Goal: Browse casually: Explore the website without a specific task or goal

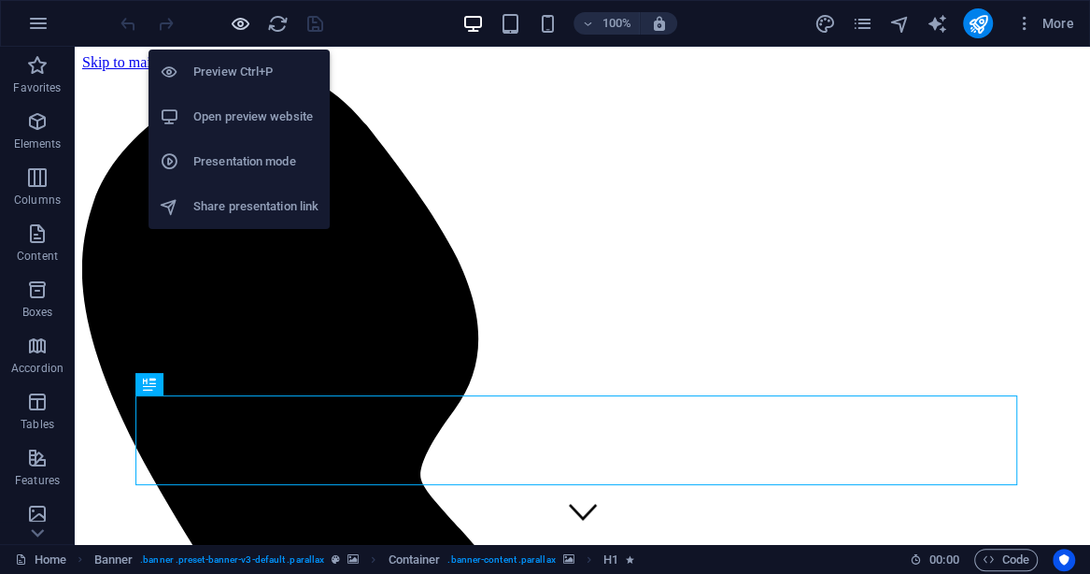
click at [240, 21] on icon "button" at bounding box center [240, 23] width 21 height 21
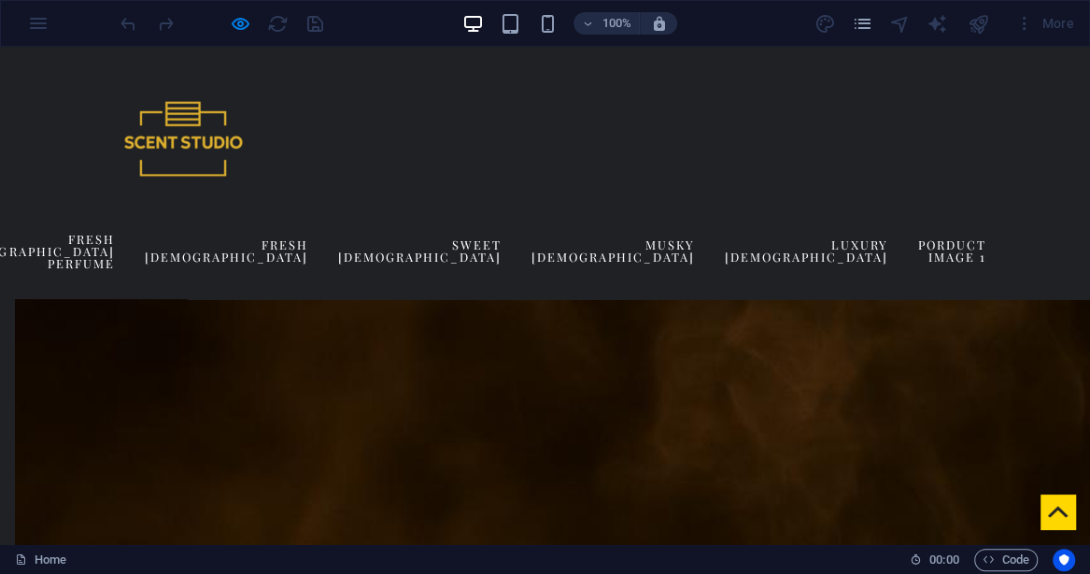
scroll to position [1903, 0]
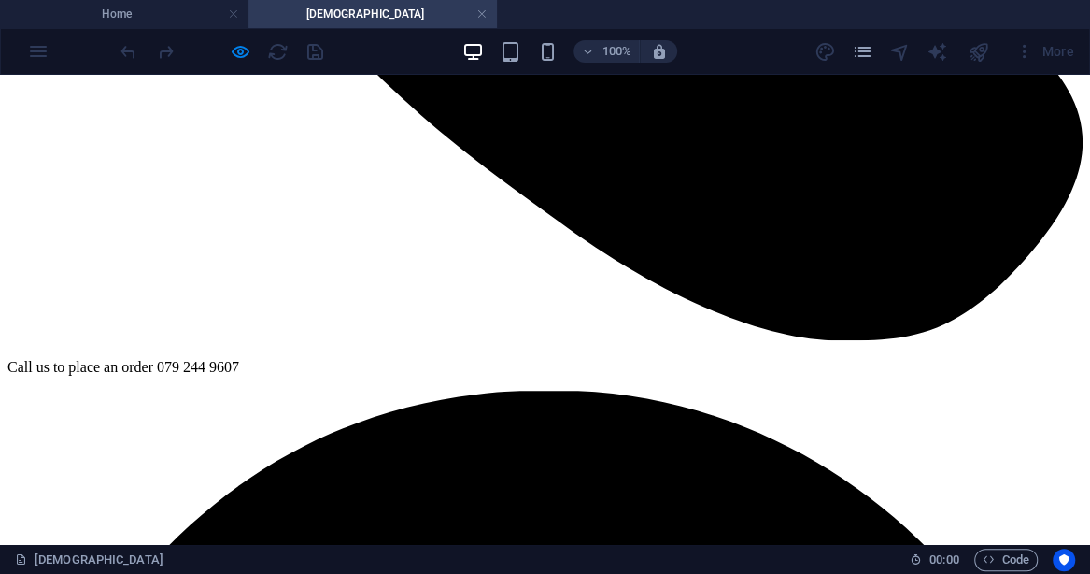
scroll to position [774, 0]
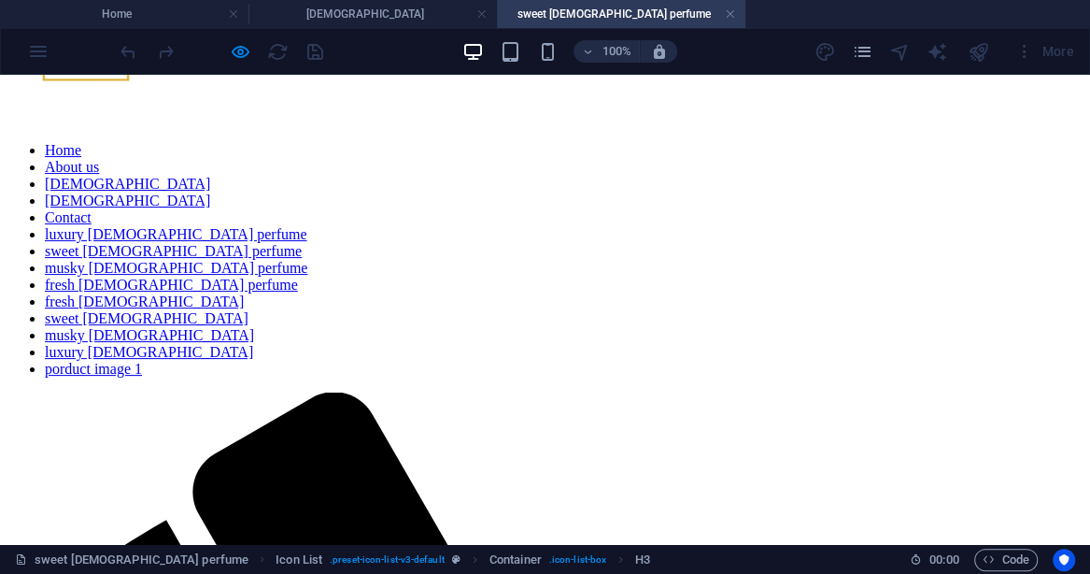
scroll to position [150, 0]
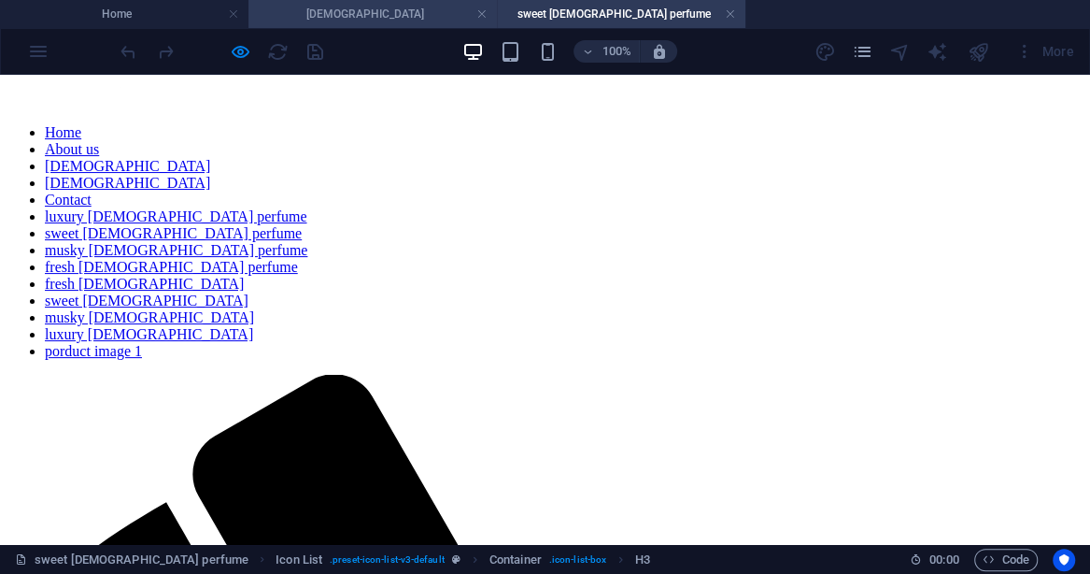
click at [359, 24] on li "[DEMOGRAPHIC_DATA]" at bounding box center [372, 14] width 248 height 28
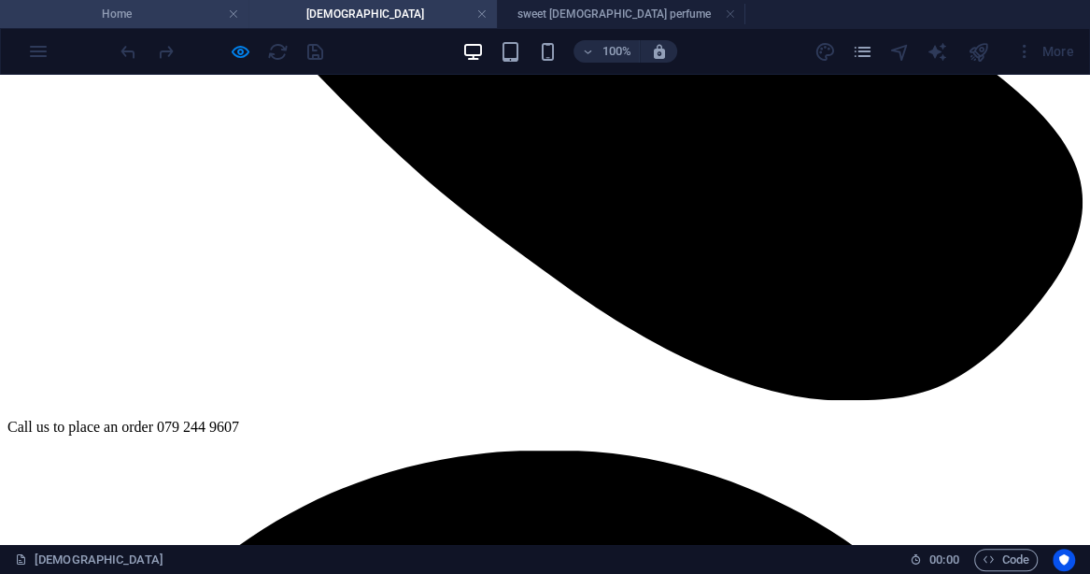
click at [192, 23] on h4 "Home" at bounding box center [124, 14] width 248 height 21
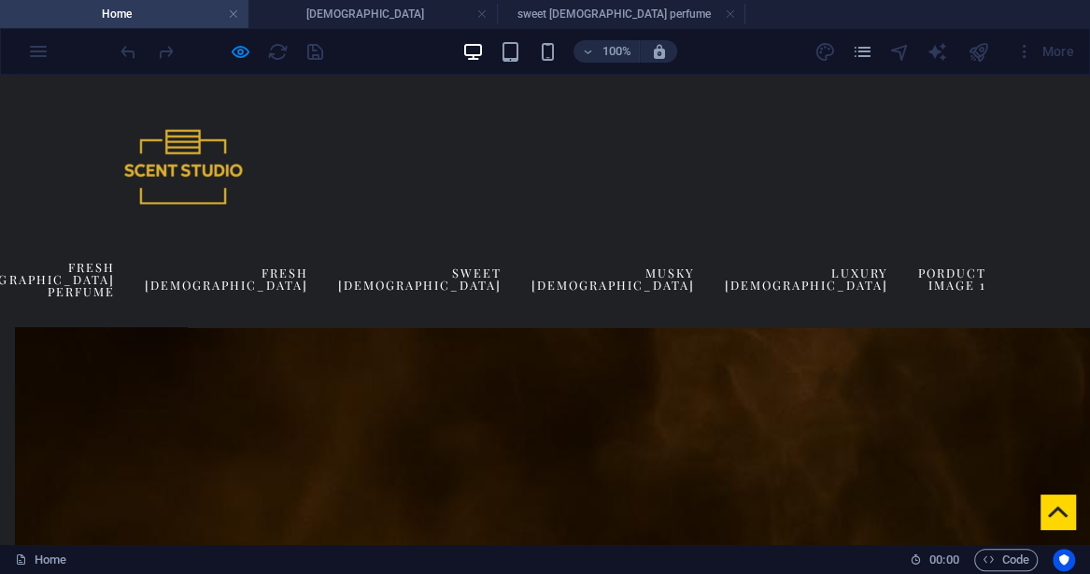
scroll to position [1850, 0]
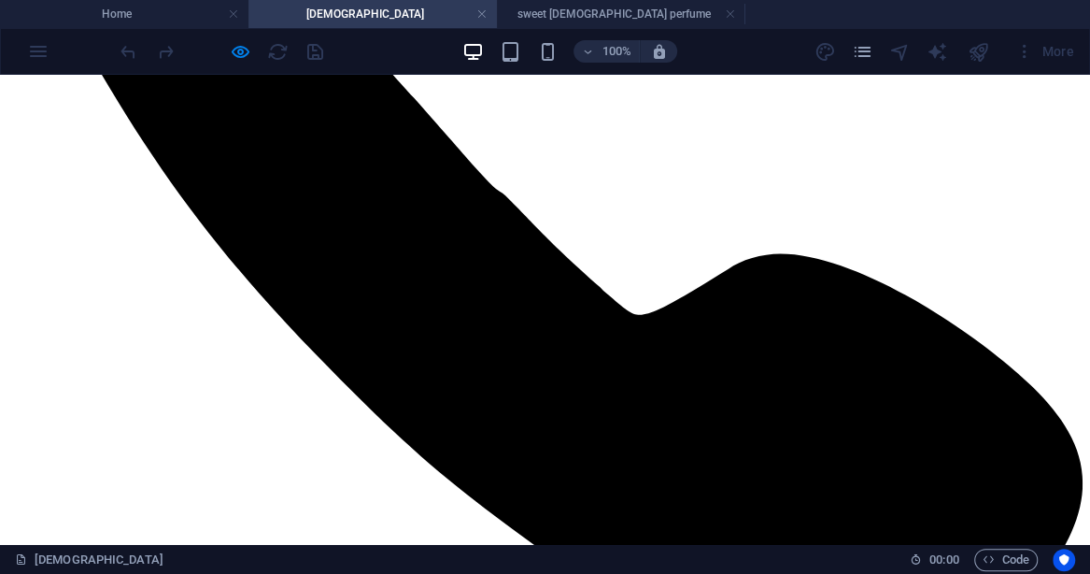
scroll to position [491, 0]
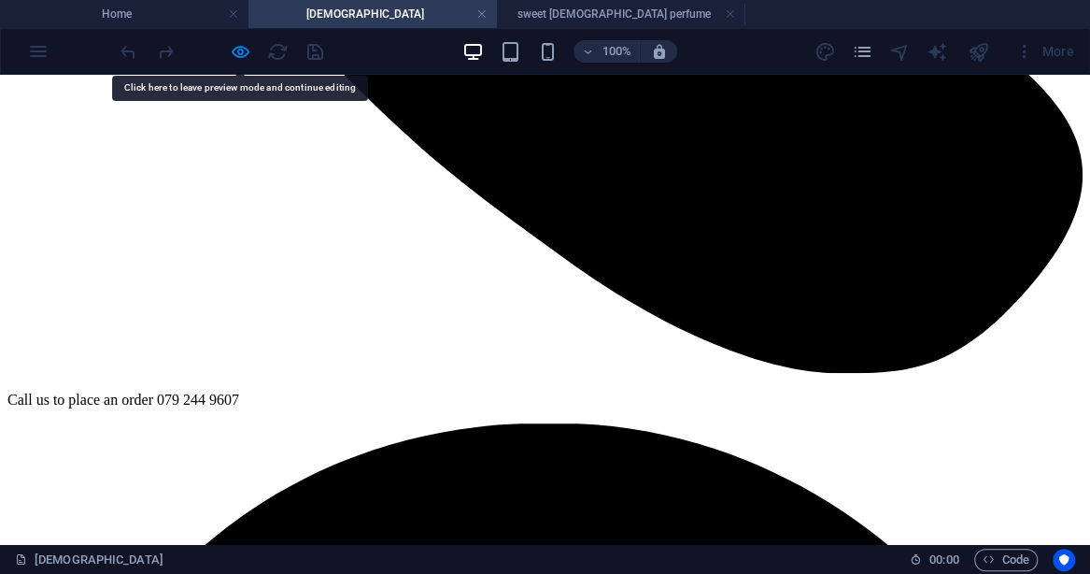
scroll to position [802, 0]
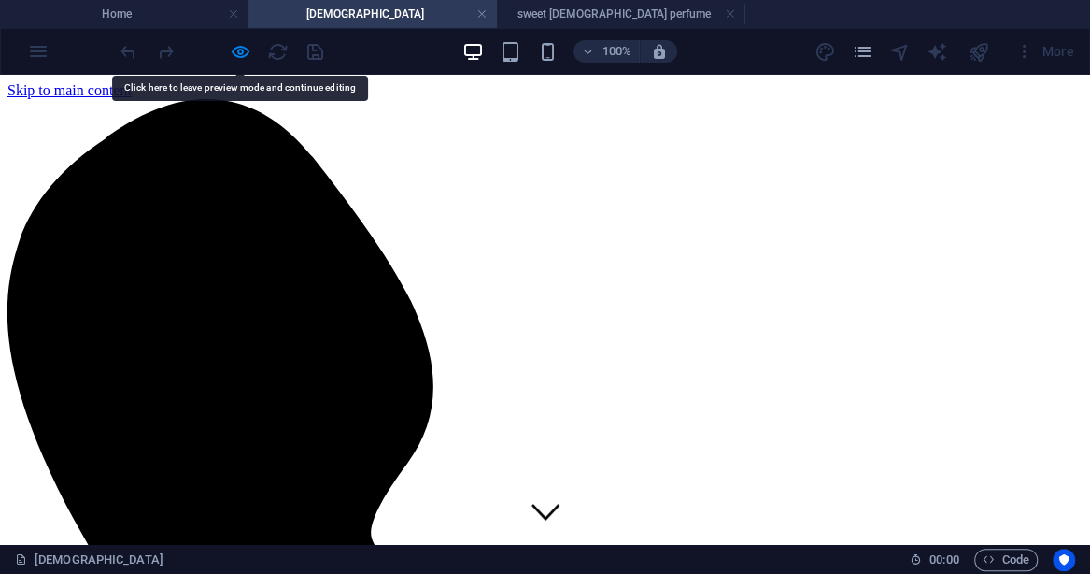
scroll to position [150, 0]
